Goal: Task Accomplishment & Management: Use online tool/utility

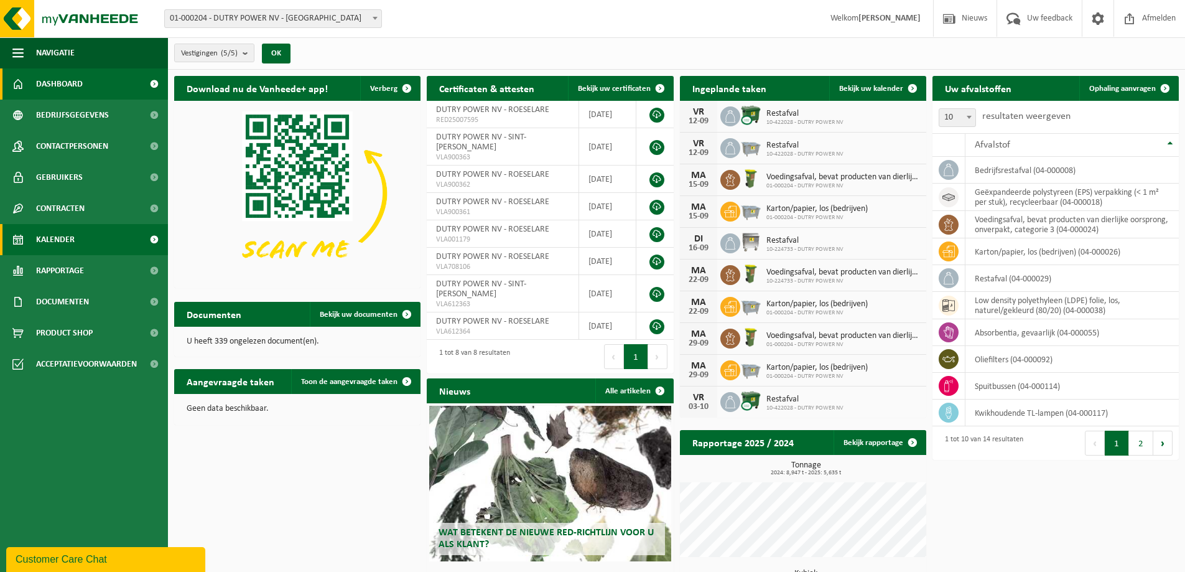
click at [80, 239] on link "Kalender" at bounding box center [84, 239] width 168 height 31
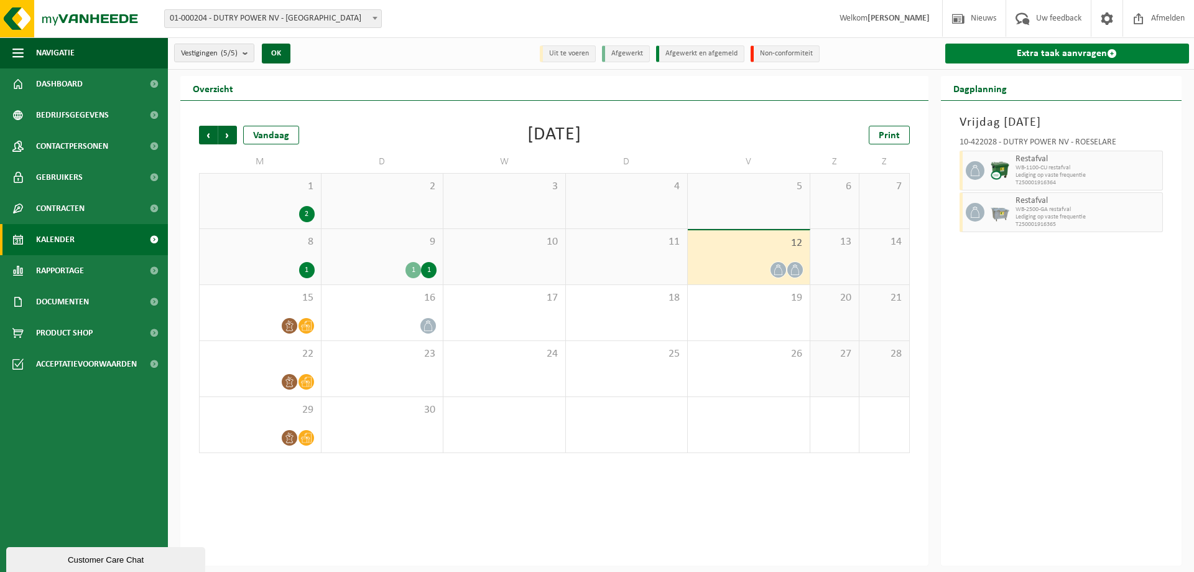
click at [1028, 58] on link "Extra taak aanvragen" at bounding box center [1067, 54] width 244 height 20
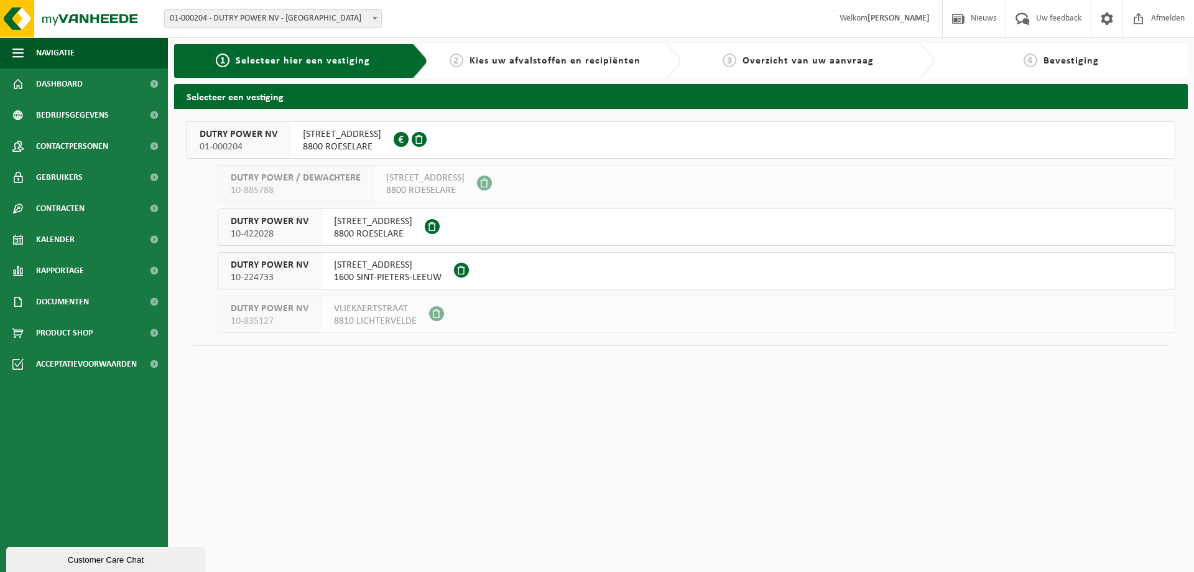
click at [368, 224] on span "WIJNDALESTRAAT 199" at bounding box center [373, 221] width 78 height 12
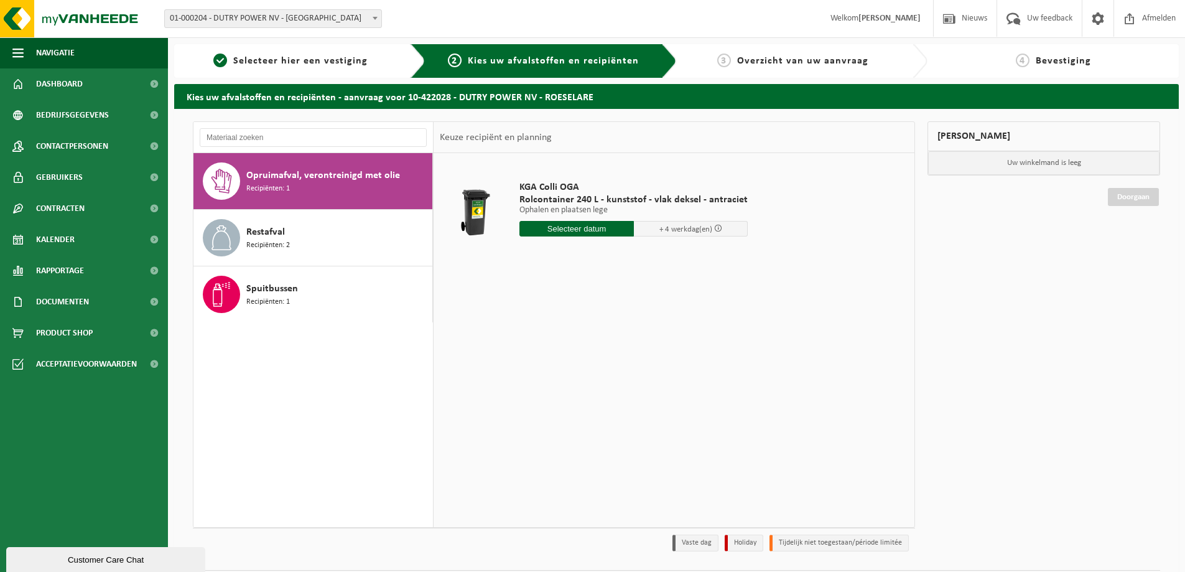
click at [337, 184] on div "Opruimafval, verontreinigd met olie Recipiënten: 1" at bounding box center [337, 180] width 183 height 37
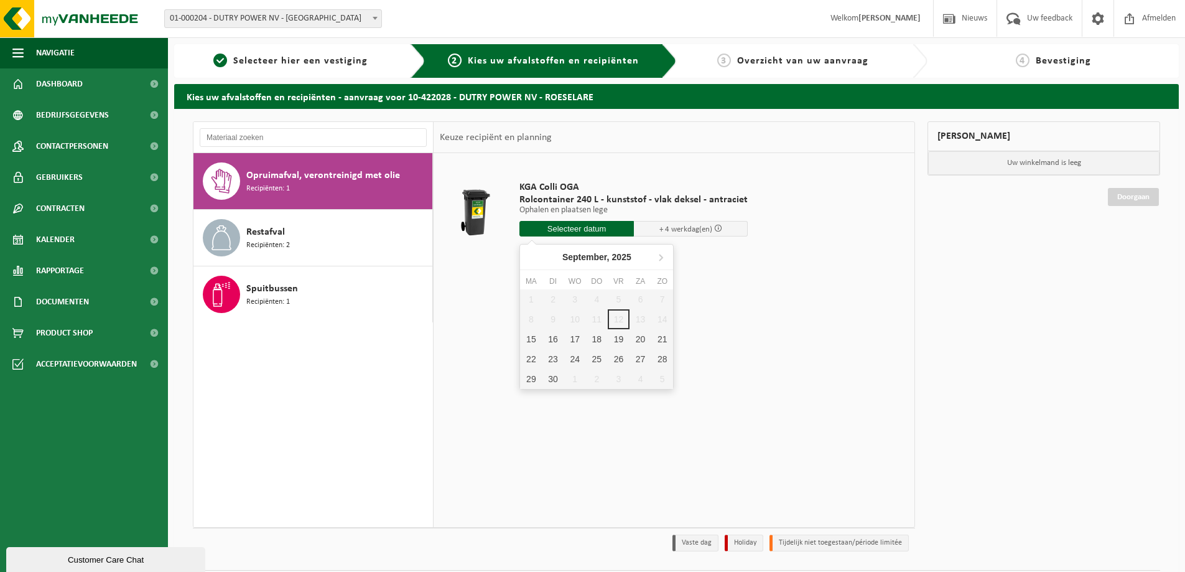
click at [583, 230] on input "text" at bounding box center [576, 229] width 114 height 16
click at [524, 337] on div "15" at bounding box center [531, 339] width 22 height 20
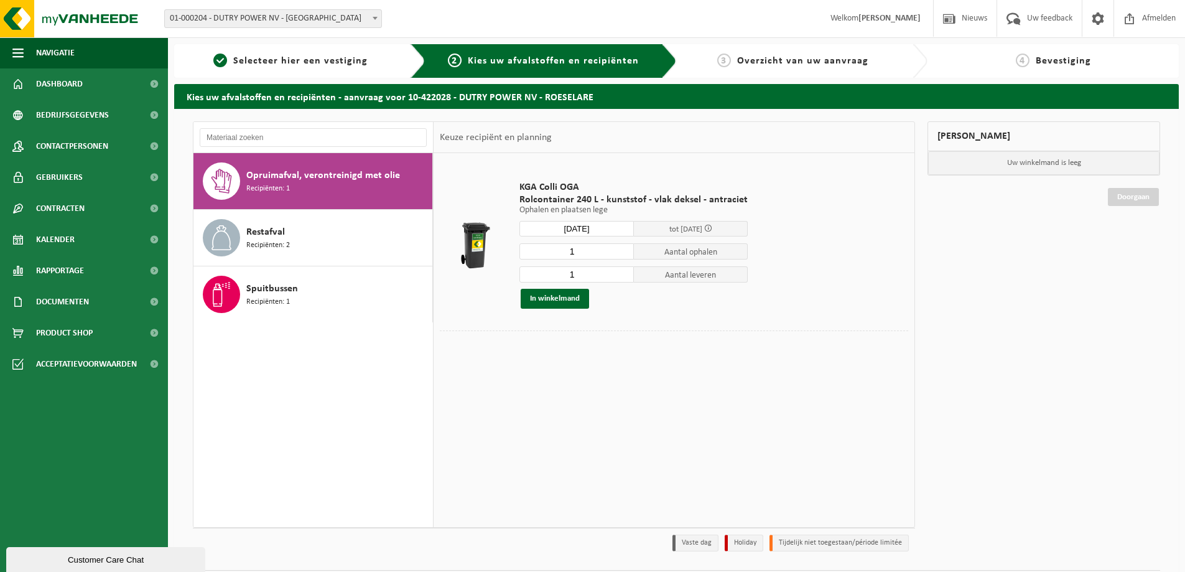
type input "Van 2025-09-15"
click at [556, 295] on button "In winkelmand" at bounding box center [555, 299] width 68 height 20
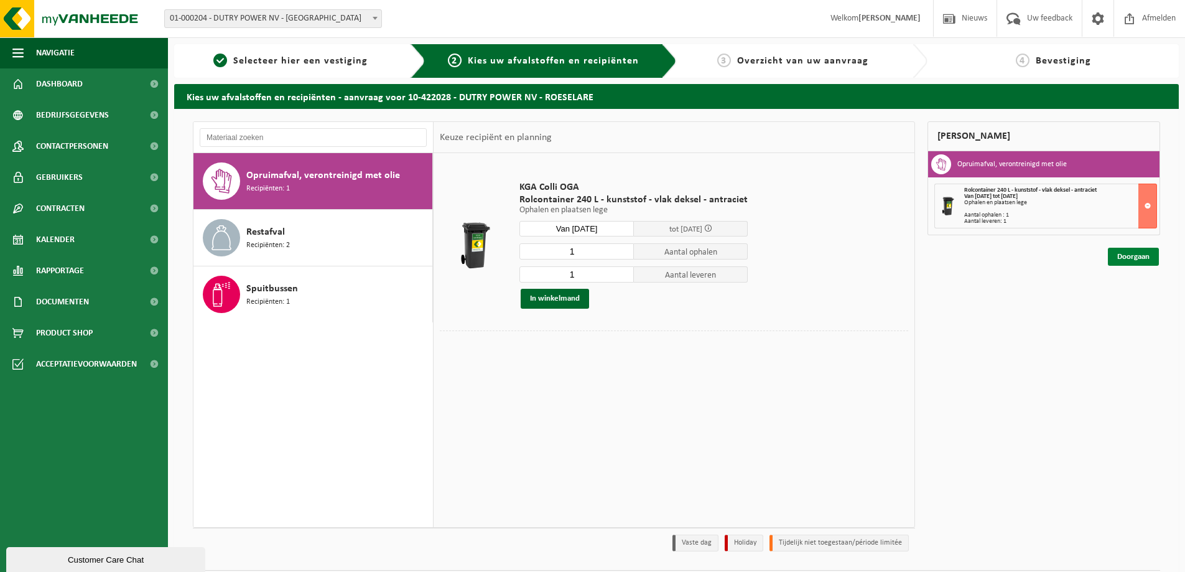
click at [1140, 257] on link "Doorgaan" at bounding box center [1133, 257] width 51 height 18
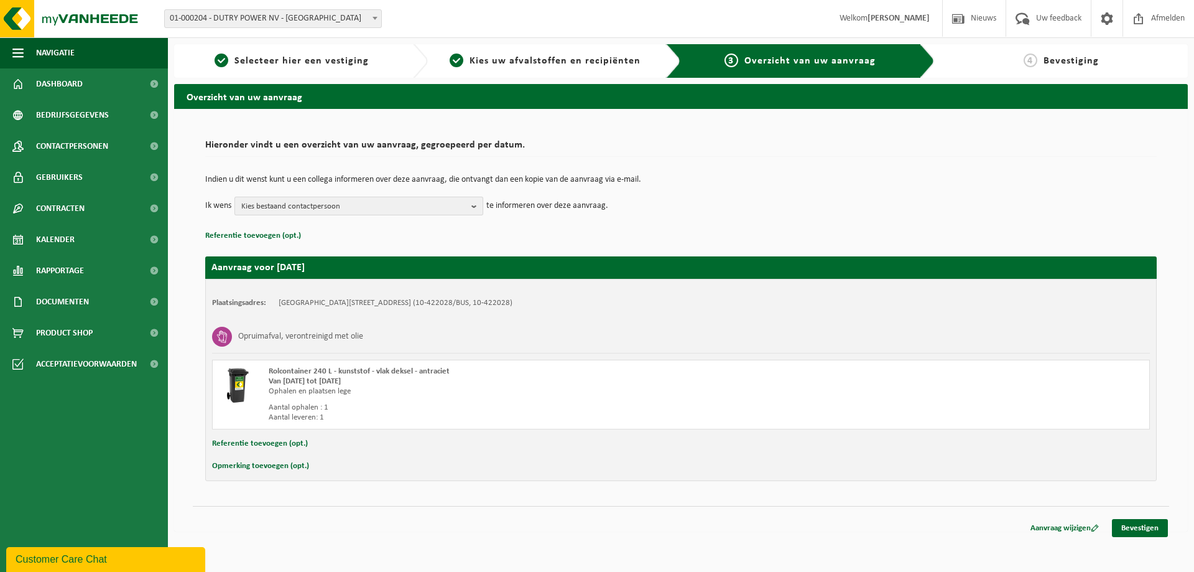
click at [421, 205] on span "Kies bestaand contactpersoon" at bounding box center [353, 206] width 225 height 19
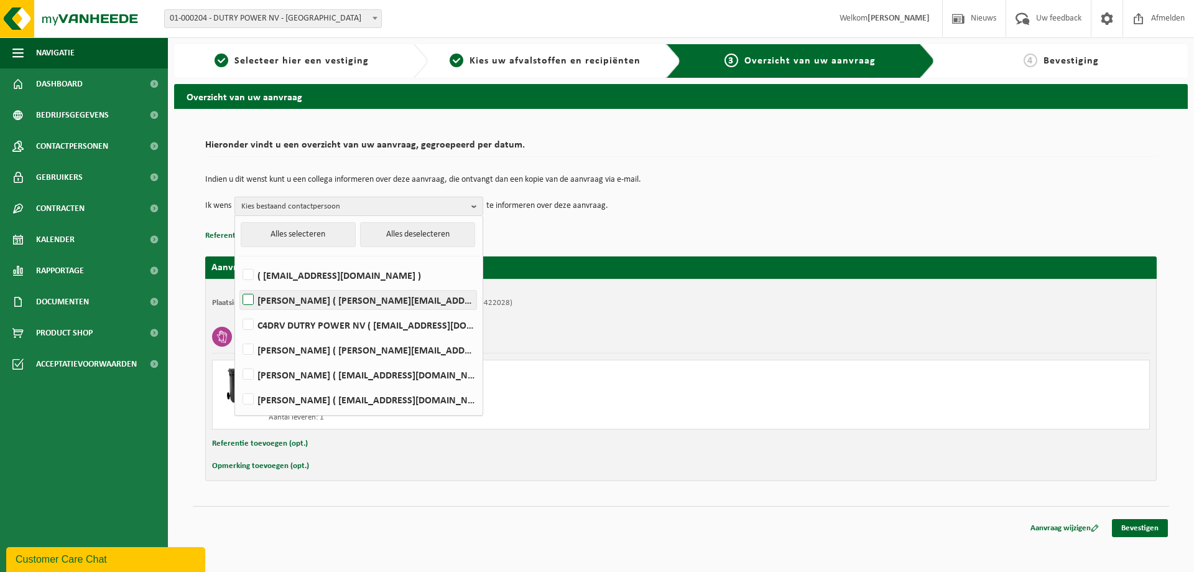
click at [244, 302] on label "[PERSON_NAME] ( [PERSON_NAME][EMAIL_ADDRESS][DOMAIN_NAME] )" at bounding box center [358, 299] width 236 height 19
click at [238, 284] on input "JOHAN ( johan@dutrypower.be )" at bounding box center [238, 284] width 1 height 1
checkbox input "true"
click at [644, 217] on div "Indien u dit wenst kunt u een collega informeren over deze aanvraag, die ontvan…" at bounding box center [681, 195] width 952 height 65
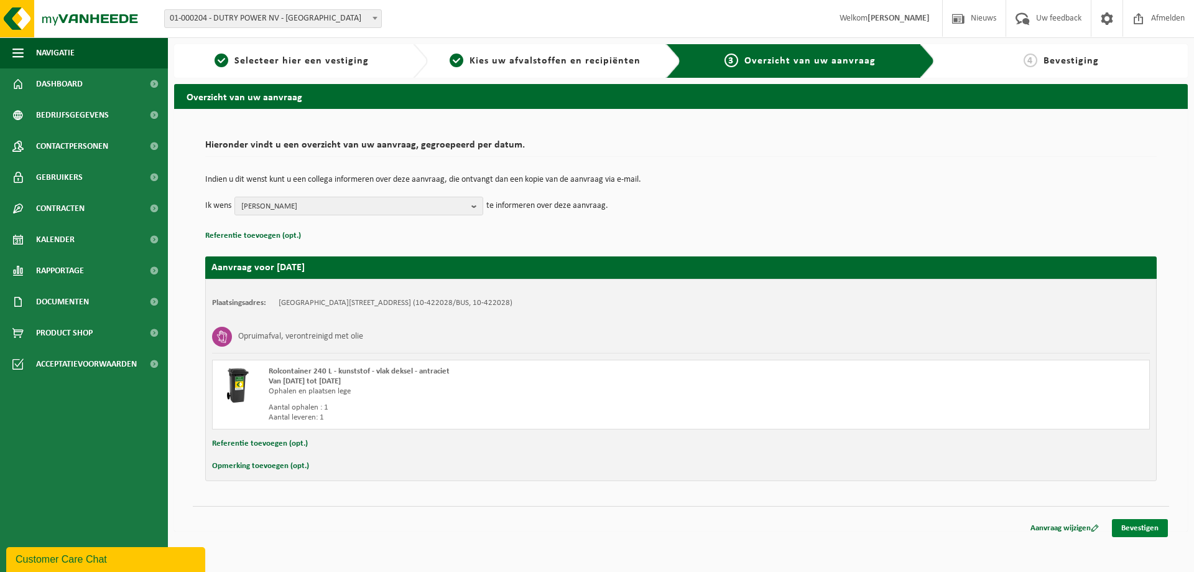
click at [1152, 529] on link "Bevestigen" at bounding box center [1140, 528] width 56 height 18
